Goal: Task Accomplishment & Management: Manage account settings

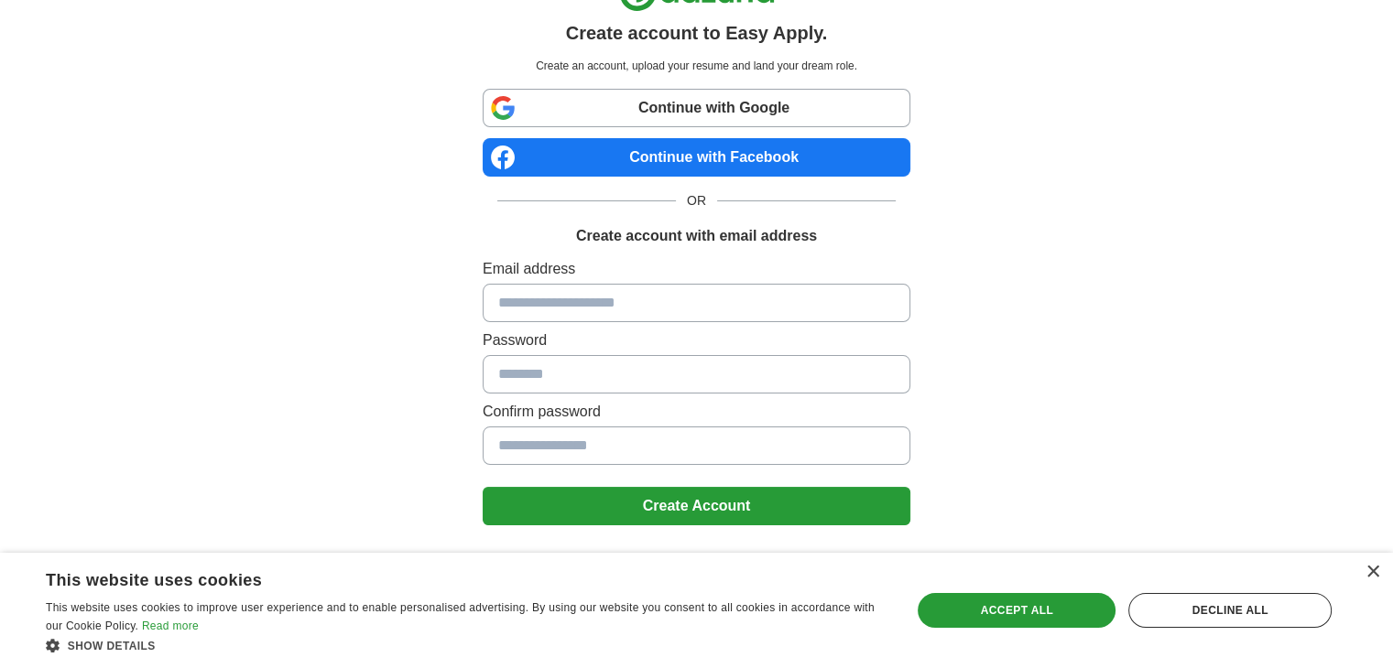
scroll to position [64, 0]
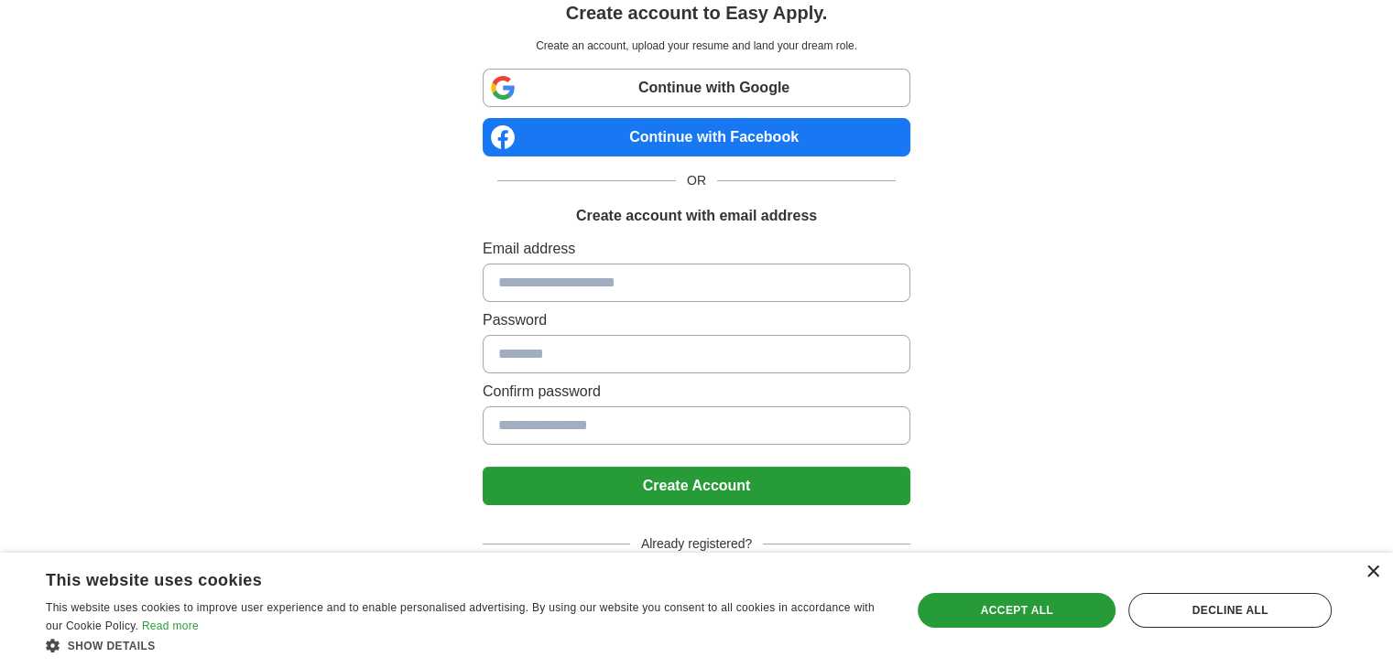
click at [1370, 569] on div "×" at bounding box center [1372, 573] width 14 height 14
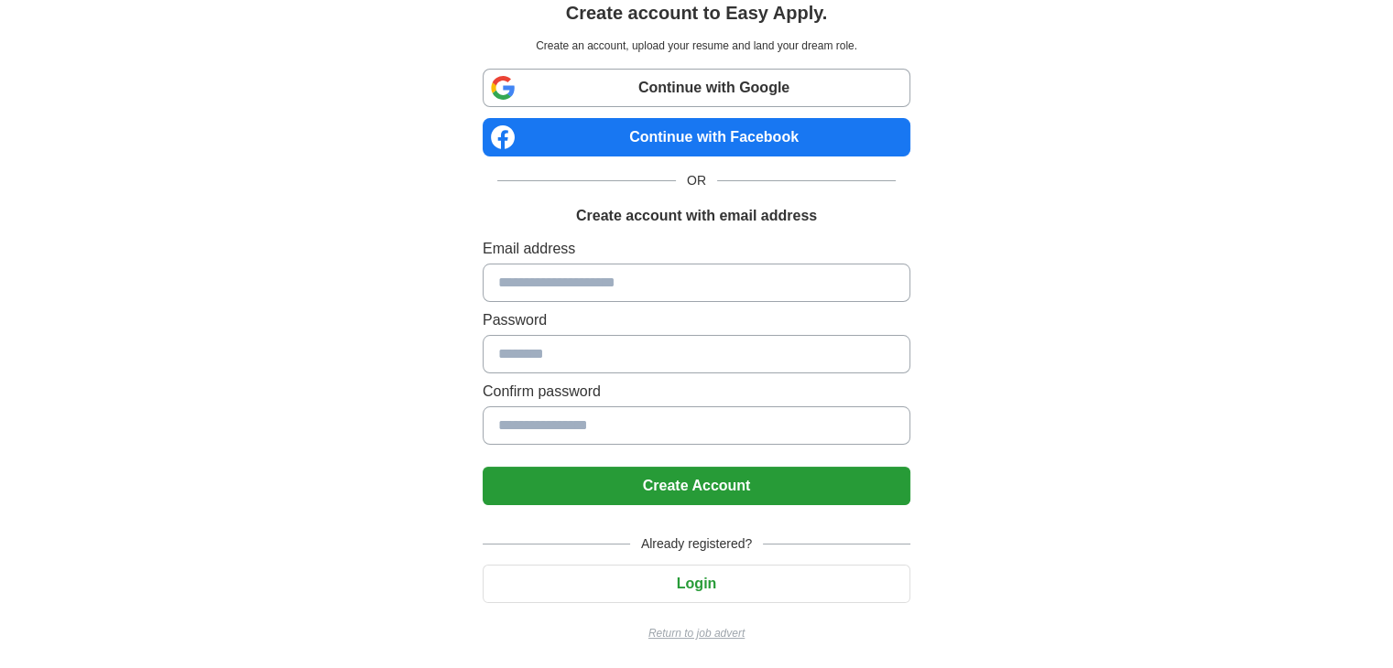
click at [678, 571] on button "Login" at bounding box center [697, 584] width 428 height 38
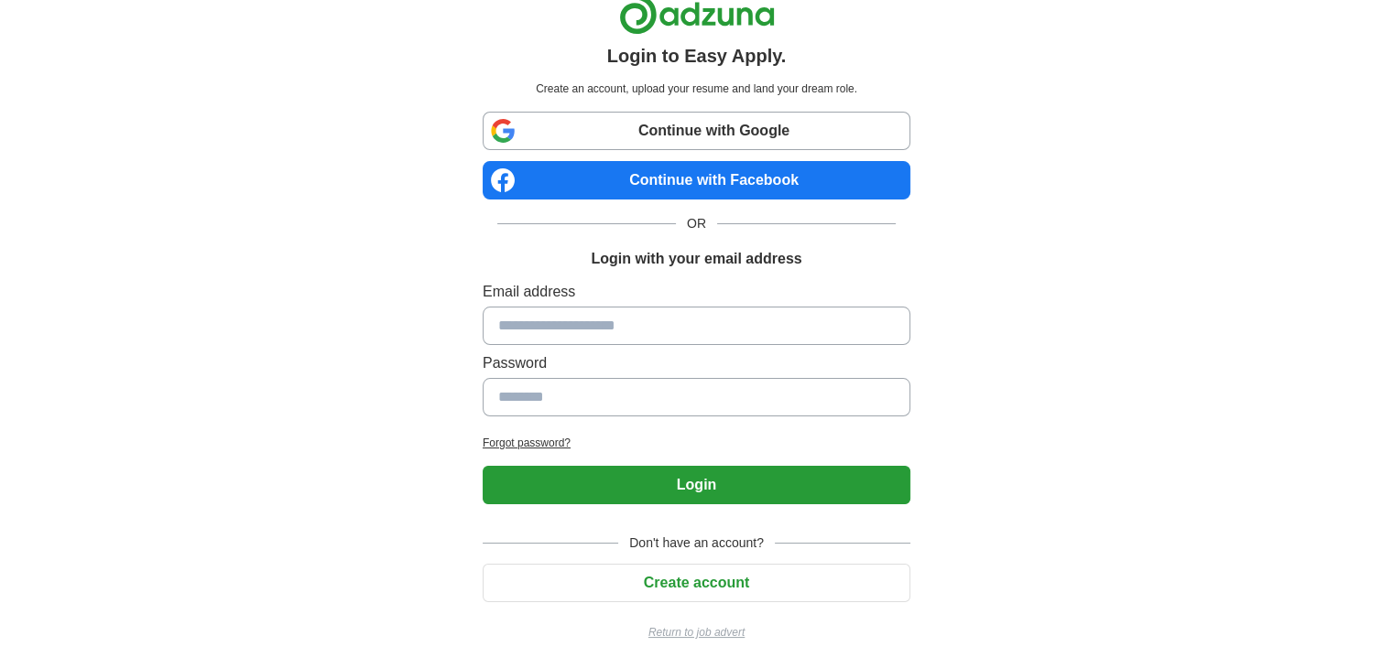
click at [571, 329] on input at bounding box center [697, 326] width 428 height 38
type input "**********"
click at [638, 493] on button "Login" at bounding box center [697, 485] width 428 height 38
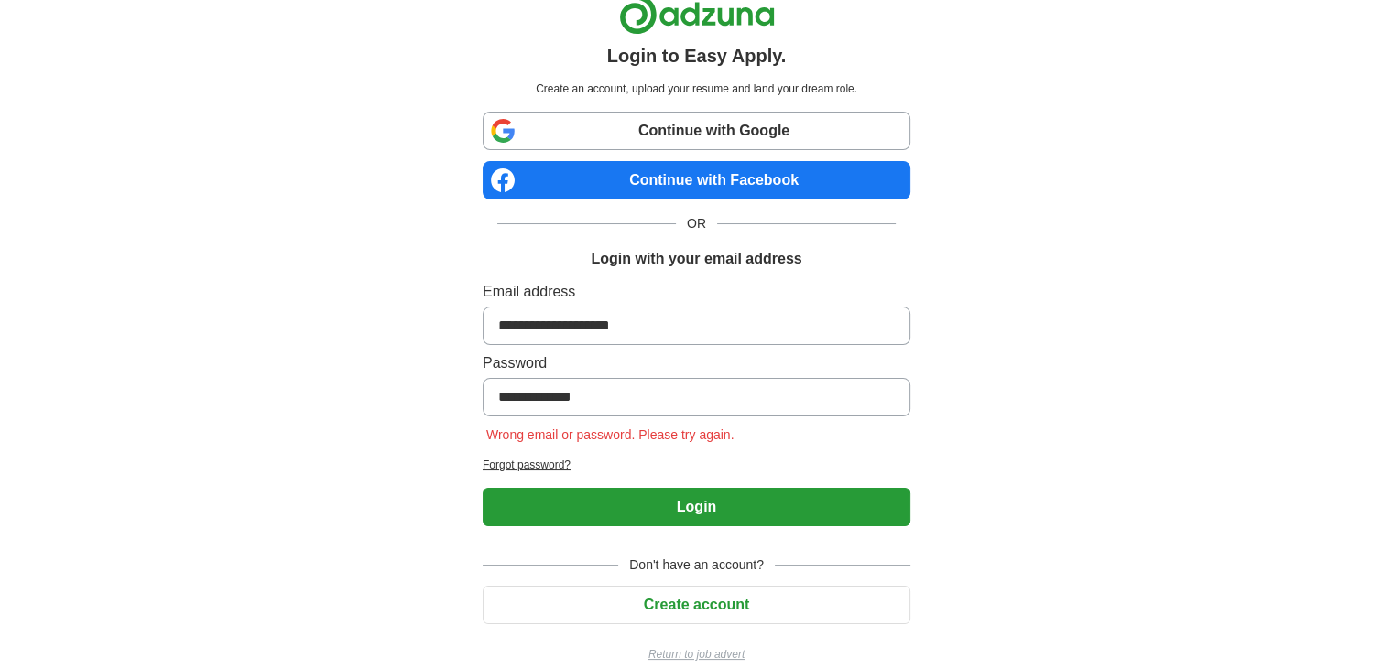
click at [652, 506] on button "Login" at bounding box center [697, 507] width 428 height 38
